Goal: Information Seeking & Learning: Learn about a topic

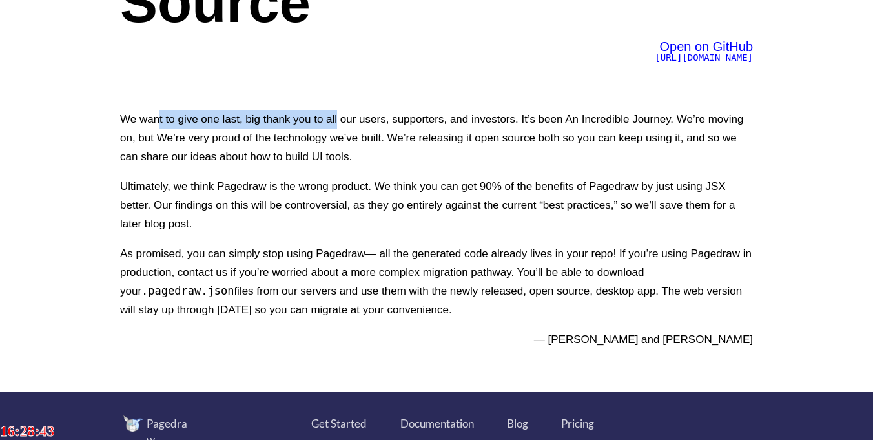
scroll to position [221, 0]
click at [329, 120] on p "We want to give one last, big thank you to all our users, supporters, and inves…" at bounding box center [436, 138] width 633 height 56
click at [222, 119] on p "We want to give one last, big thank you to all our users, supporters, and inves…" at bounding box center [436, 138] width 633 height 56
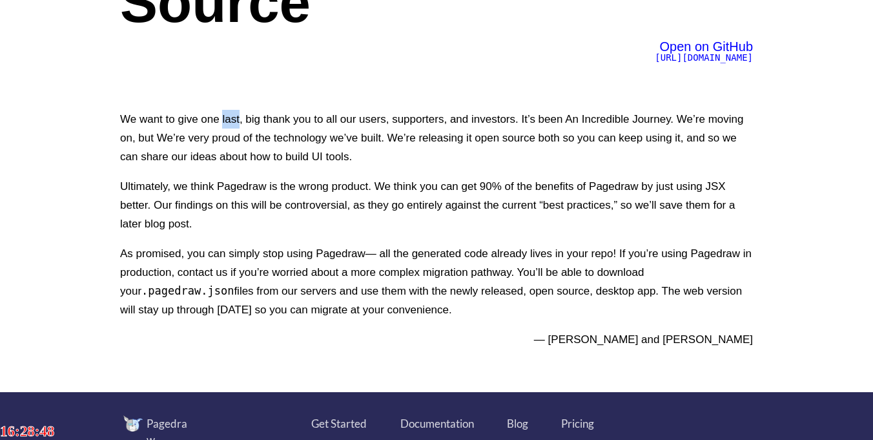
click at [222, 119] on p "We want to give one last, big thank you to all our users, supporters, and inves…" at bounding box center [436, 138] width 633 height 56
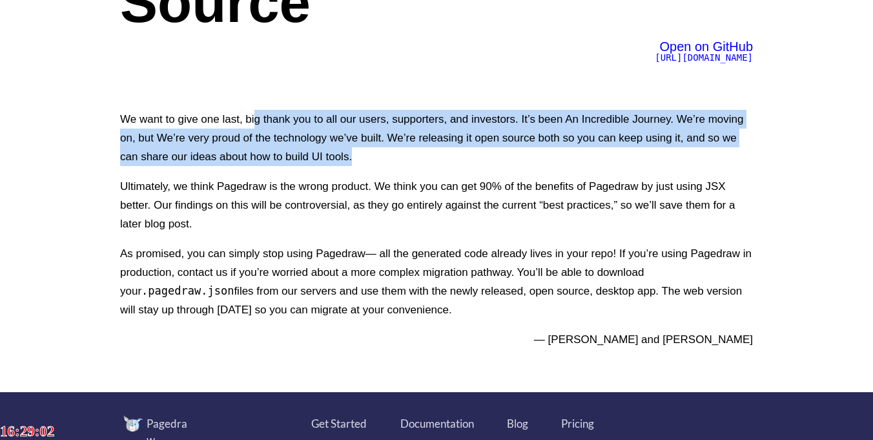
drag, startPoint x: 251, startPoint y: 122, endPoint x: 752, endPoint y: 149, distance: 502.0
click at [752, 149] on p "We want to give one last, big thank you to all our users, supporters, and inves…" at bounding box center [436, 138] width 633 height 56
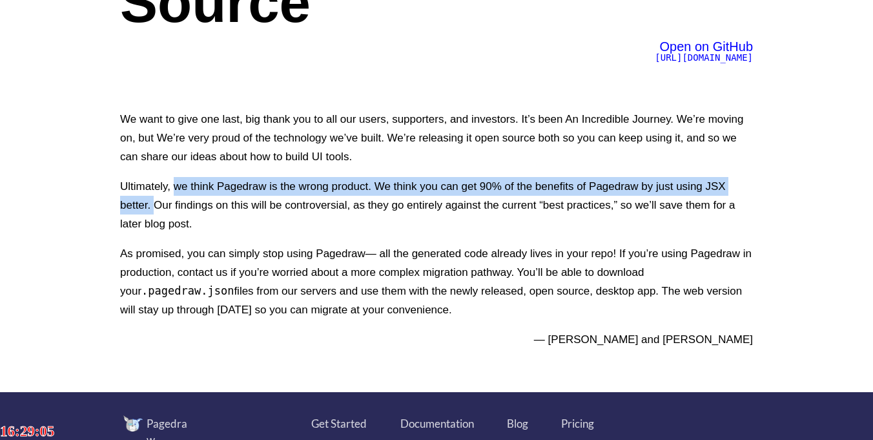
drag, startPoint x: 171, startPoint y: 186, endPoint x: 766, endPoint y: 187, distance: 594.4
click at [766, 187] on div "Pagedraw is shutting down and going Open Source Open on GitHub [URL][DOMAIN_NAM…" at bounding box center [437, 85] width 698 height 613
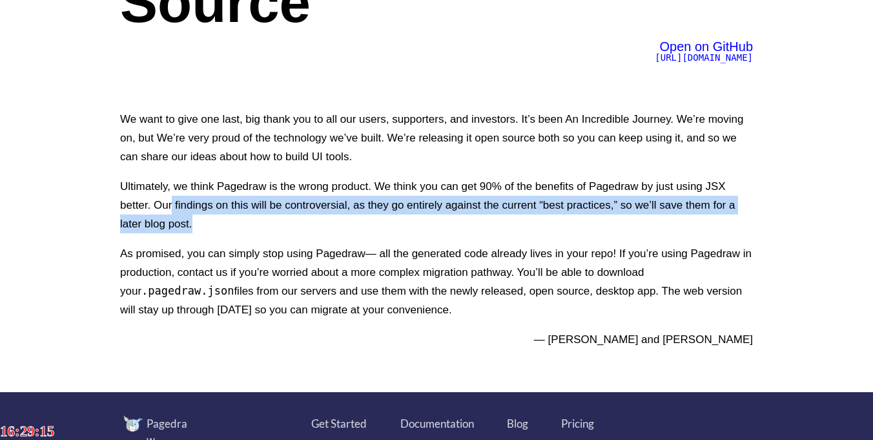
drag, startPoint x: 136, startPoint y: 208, endPoint x: 789, endPoint y: 208, distance: 652.5
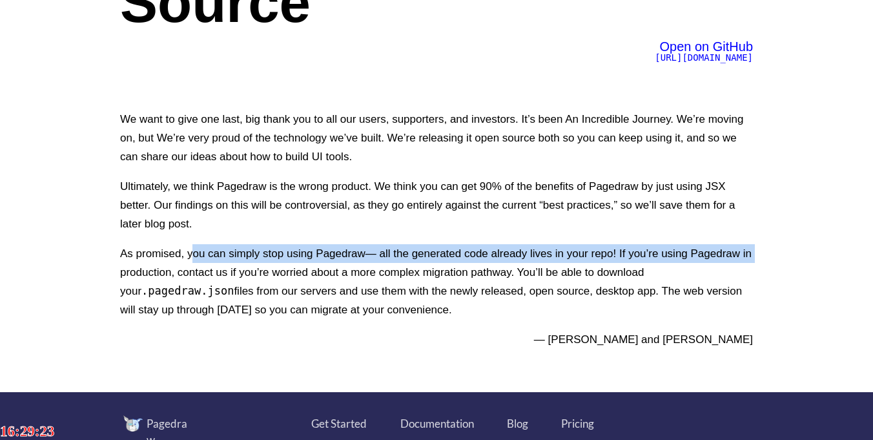
drag, startPoint x: 191, startPoint y: 233, endPoint x: 738, endPoint y: 236, distance: 547.2
click at [738, 244] on p "As promised, you can simply stop using Pagedraw— all the generated code already…" at bounding box center [436, 281] width 633 height 75
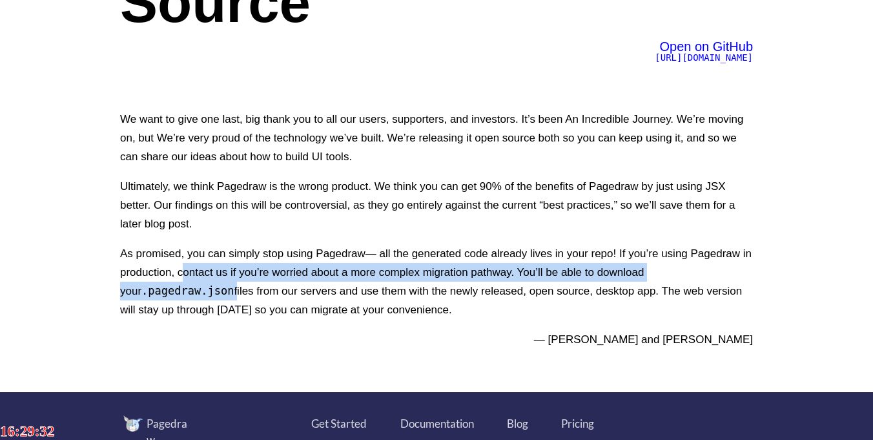
drag, startPoint x: 180, startPoint y: 253, endPoint x: 779, endPoint y: 262, distance: 598.3
click at [779, 262] on div "Pagedraw is shutting down and going Open Source Open on GitHub [URL][DOMAIN_NAM…" at bounding box center [437, 85] width 698 height 613
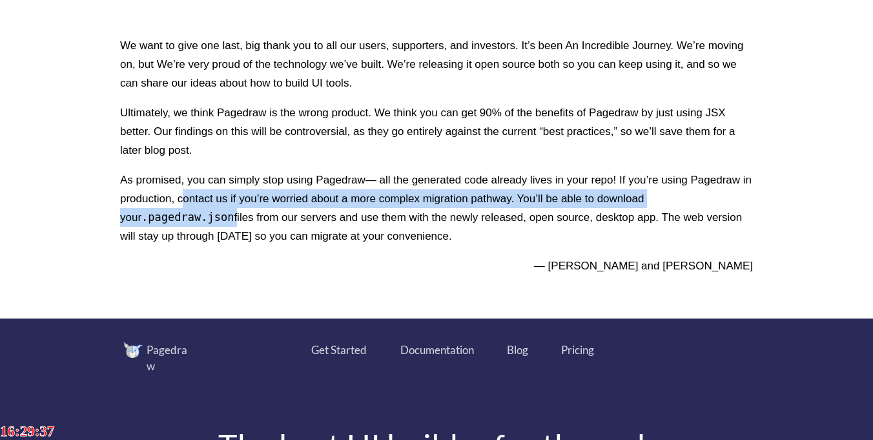
drag, startPoint x: 129, startPoint y: 201, endPoint x: 758, endPoint y: 219, distance: 629.5
click at [758, 219] on div "Pagedraw is shutting down and going Open Source Open on GitHub https://github.c…" at bounding box center [437, 11] width 698 height 613
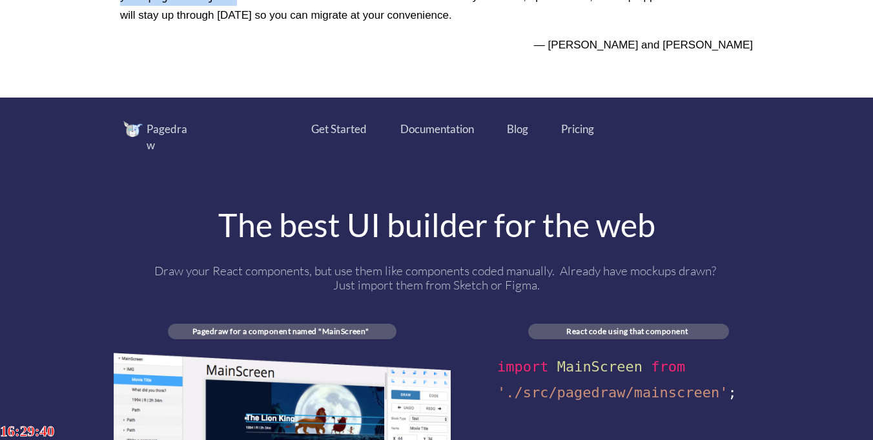
scroll to position [589, 0]
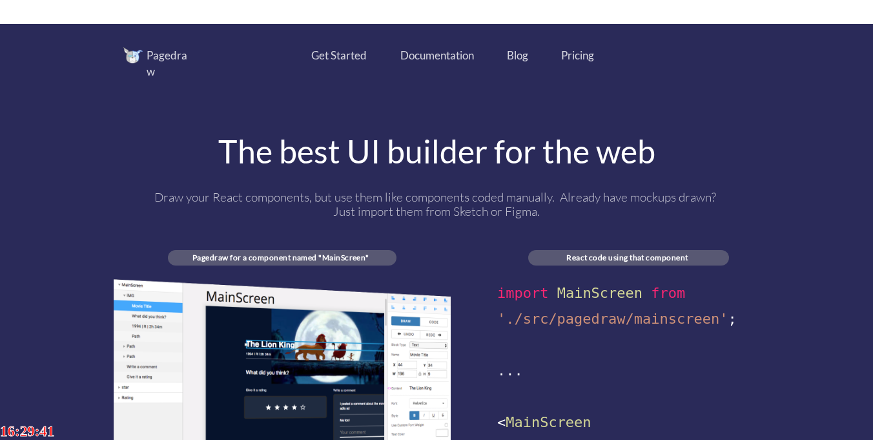
click at [416, 139] on div "The best UI builder for the web" at bounding box center [437, 151] width 647 height 32
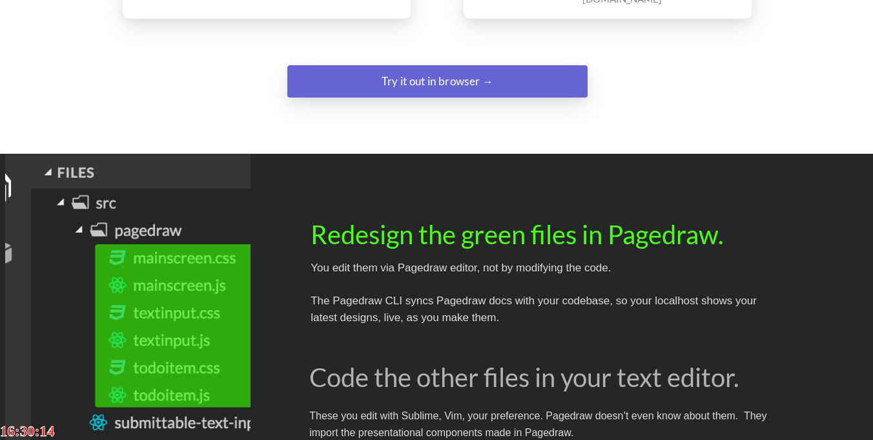
scroll to position [1989, 0]
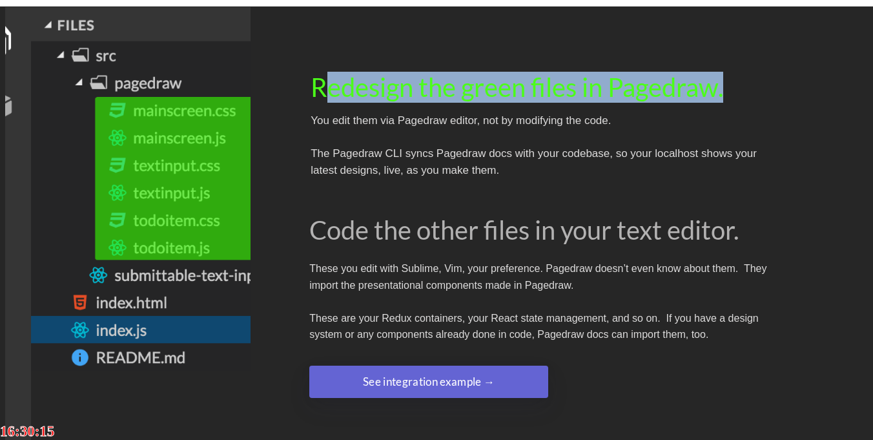
drag, startPoint x: 327, startPoint y: 101, endPoint x: 607, endPoint y: 129, distance: 281.1
click at [607, 102] on div "Redesign the green files in Pagedraw." at bounding box center [540, 87] width 459 height 30
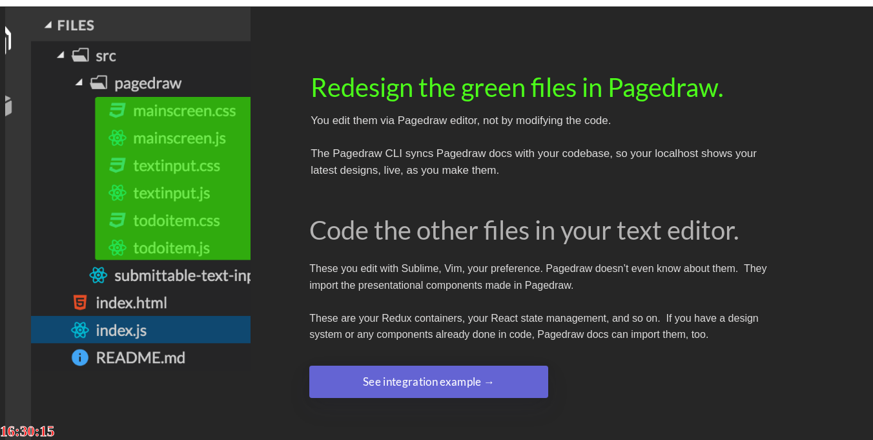
click at [607, 102] on div "Redesign the green files in Pagedraw." at bounding box center [540, 87] width 459 height 30
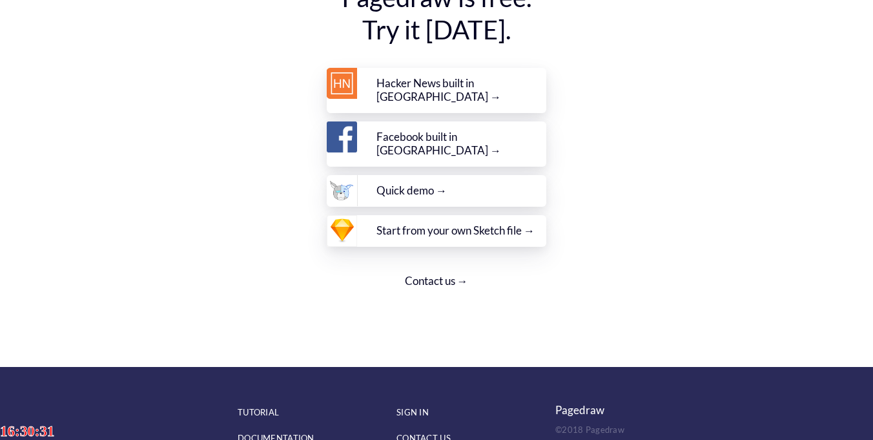
scroll to position [4861, 0]
